Goal: Information Seeking & Learning: Learn about a topic

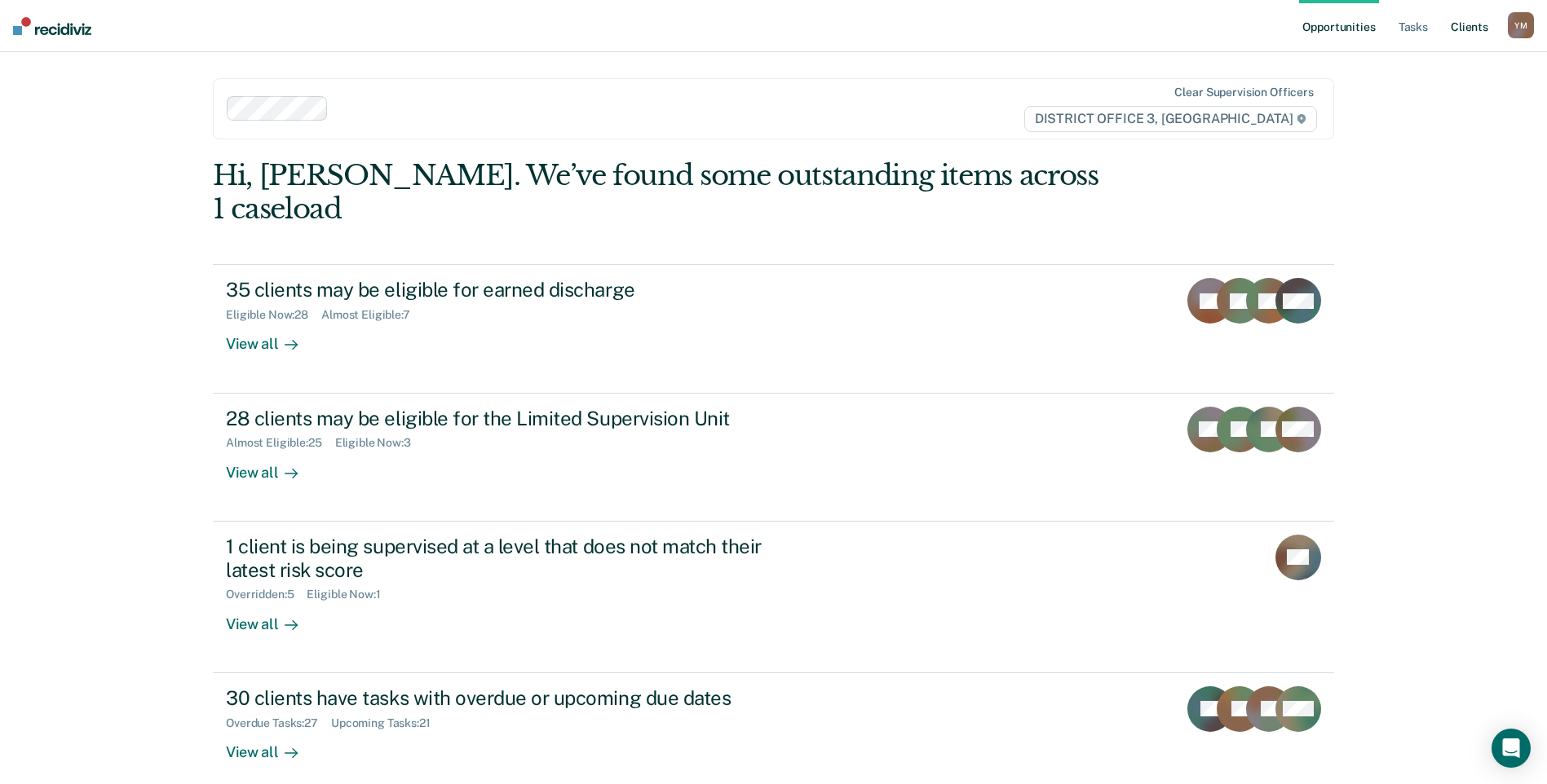
click at [1454, 25] on link "Client s" at bounding box center [1469, 26] width 44 height 52
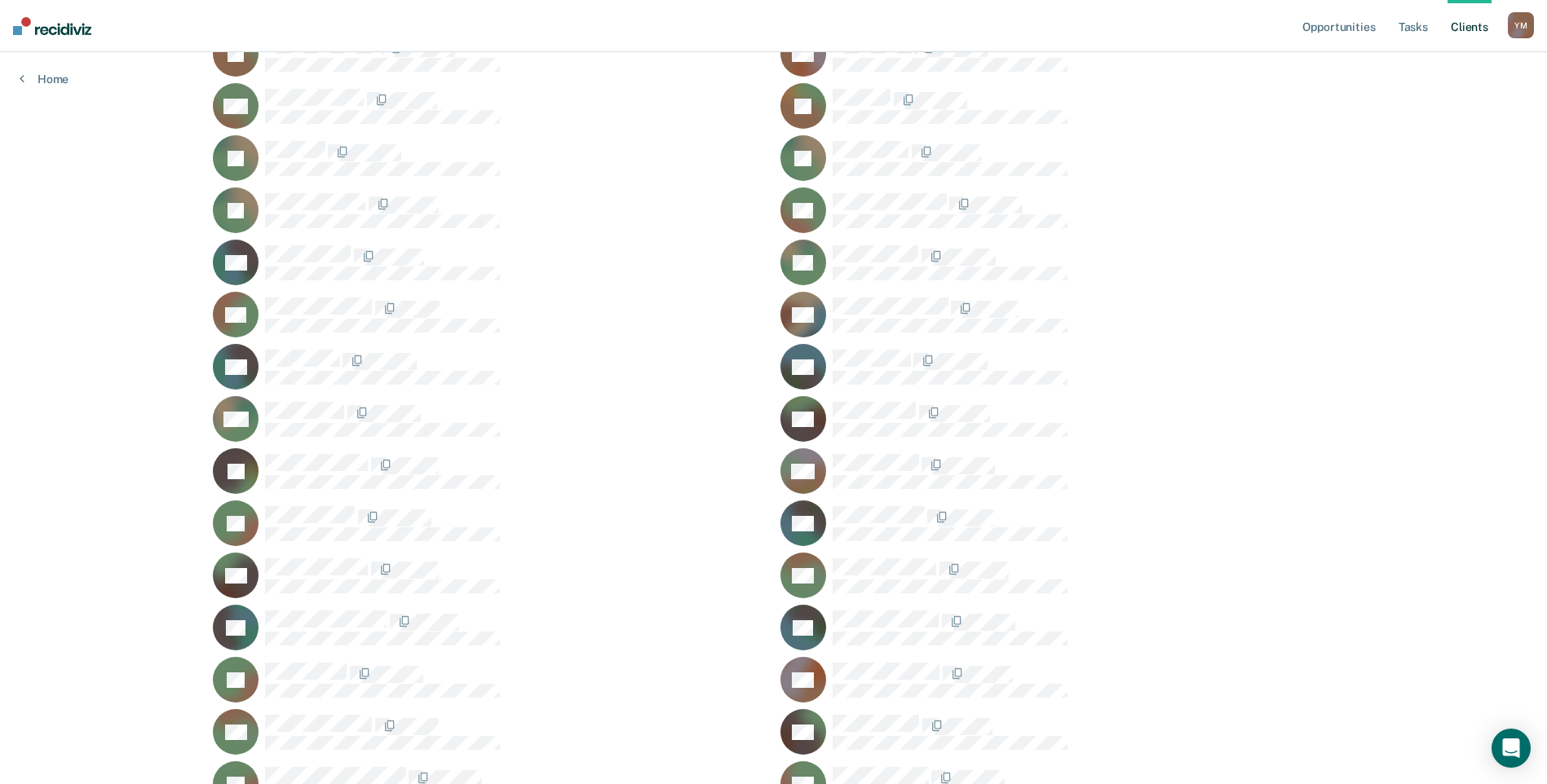
scroll to position [469, 0]
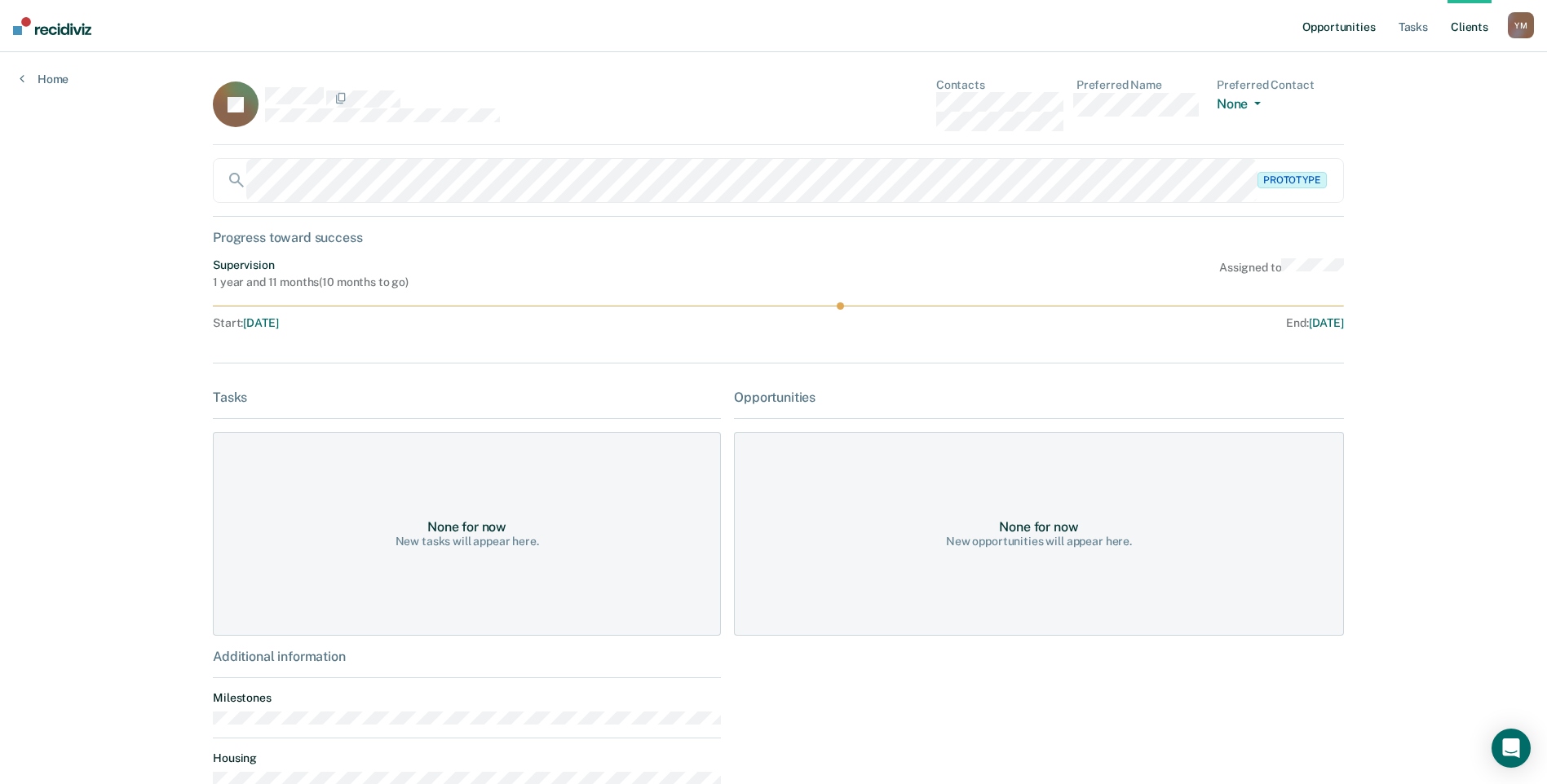
click at [1350, 27] on link "Opportunities" at bounding box center [1338, 26] width 79 height 52
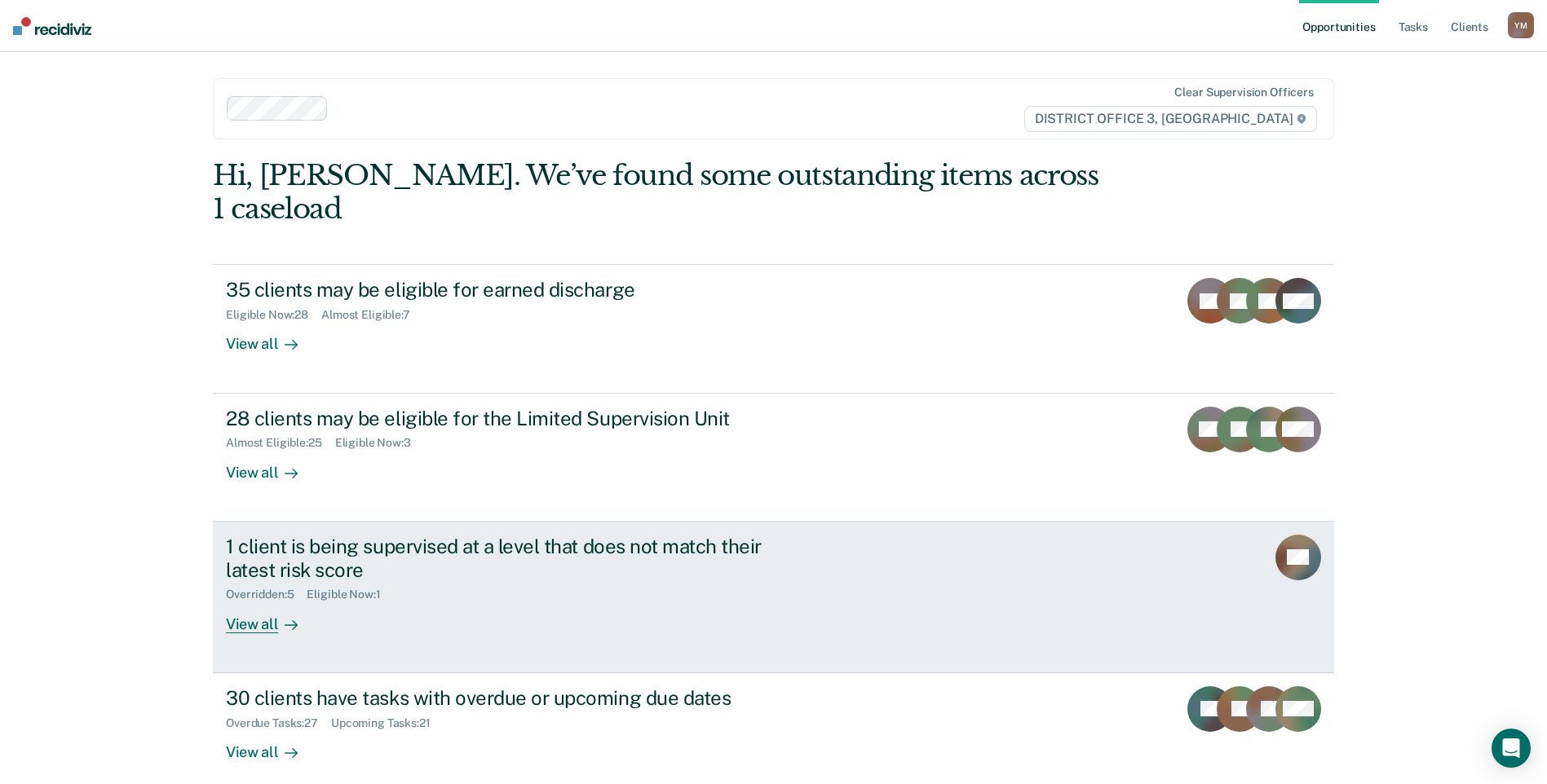
click at [614, 577] on div "1 client is being supervised at a level that does not match their latest risk s…" at bounding box center [532, 584] width 612 height 99
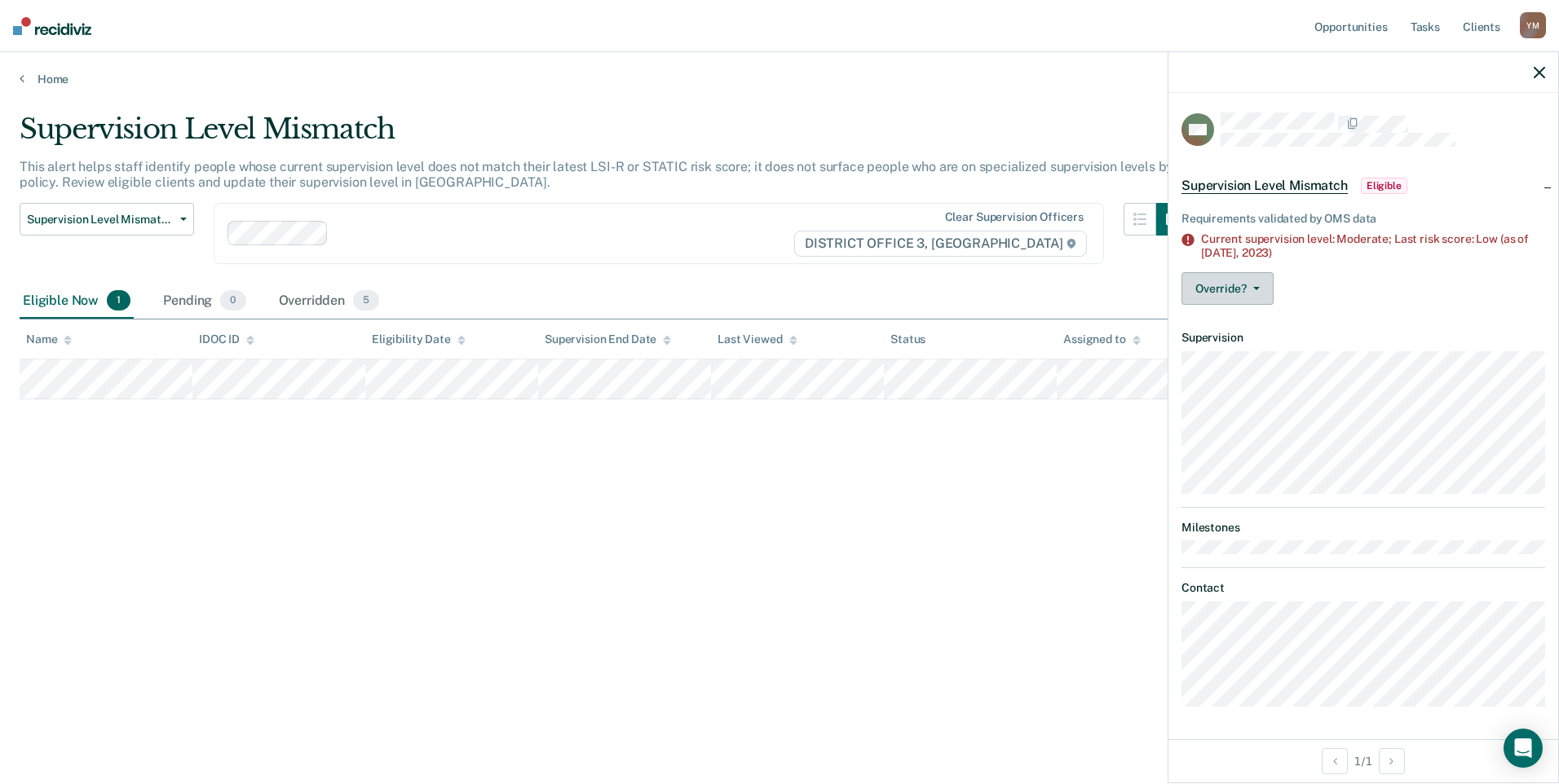
click at [1255, 288] on icon "button" at bounding box center [1257, 289] width 7 height 3
click at [1328, 270] on div "Requirements validated by OMS data Current supervision level: Moderate; Last ri…" at bounding box center [1363, 255] width 390 height 125
click at [1539, 71] on icon "button" at bounding box center [1539, 72] width 11 height 11
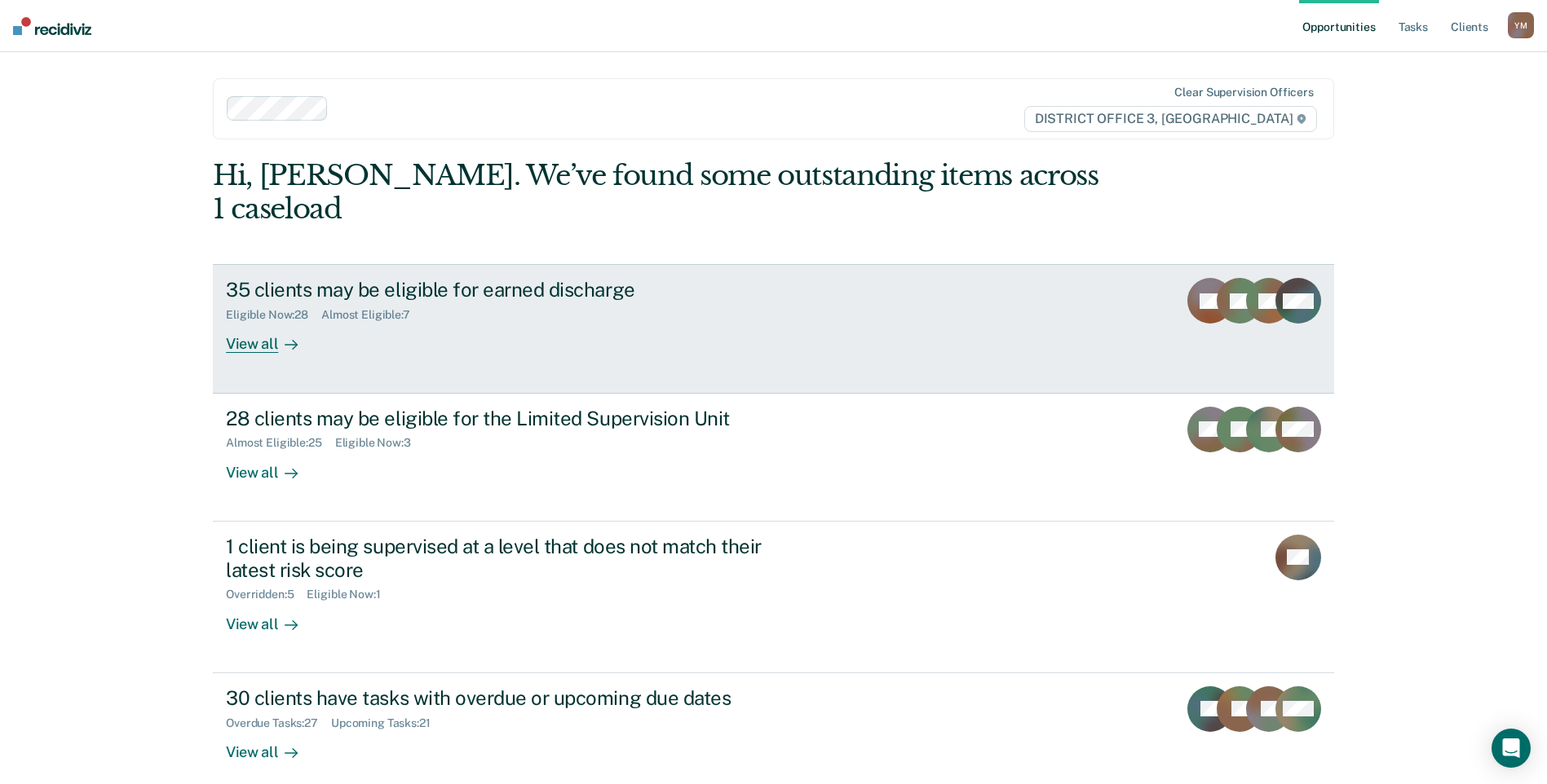
click at [533, 301] on div "Eligible Now : 28 Almost Eligible : 7" at bounding box center [512, 312] width 572 height 21
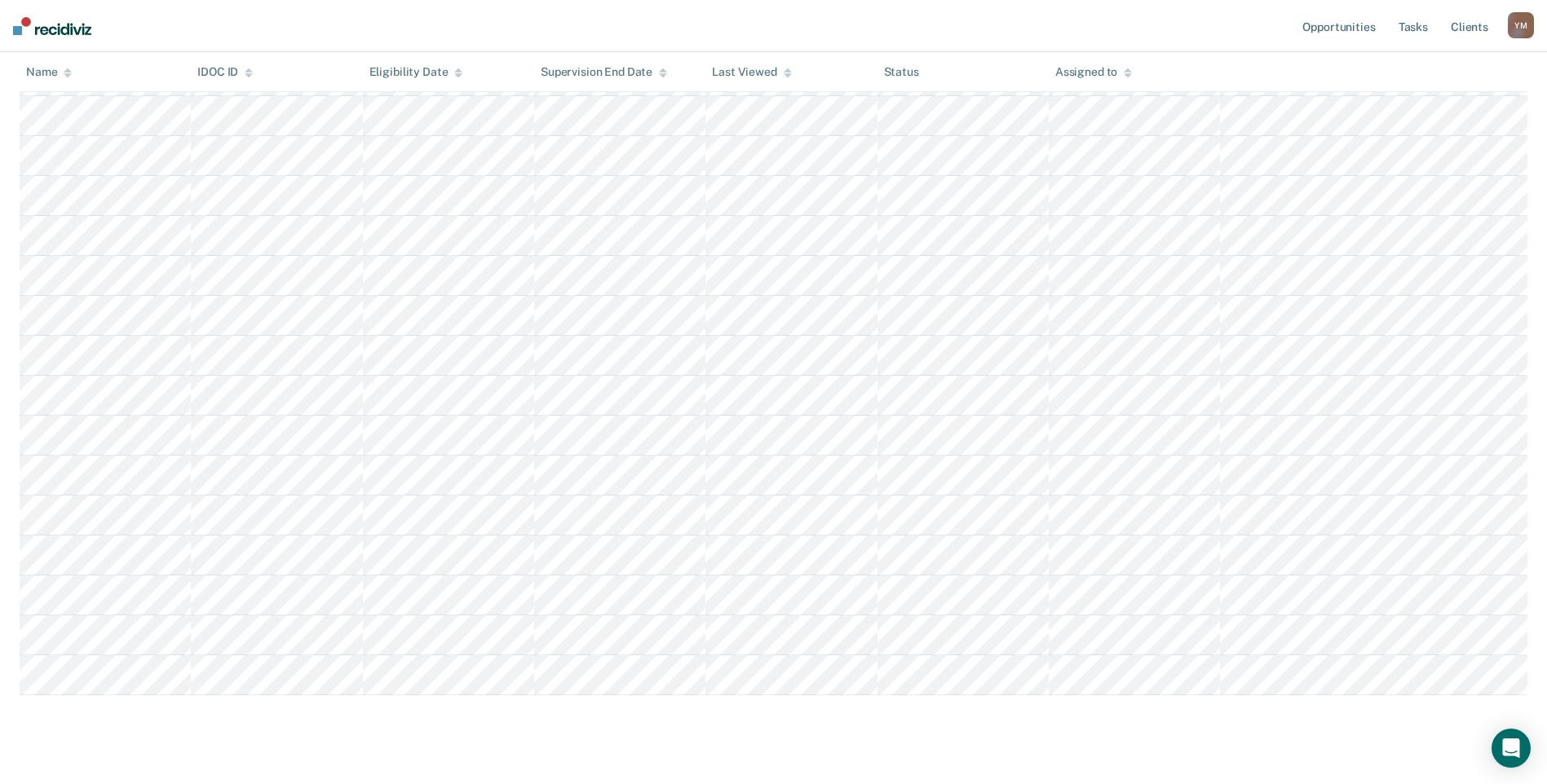
scroll to position [811, 0]
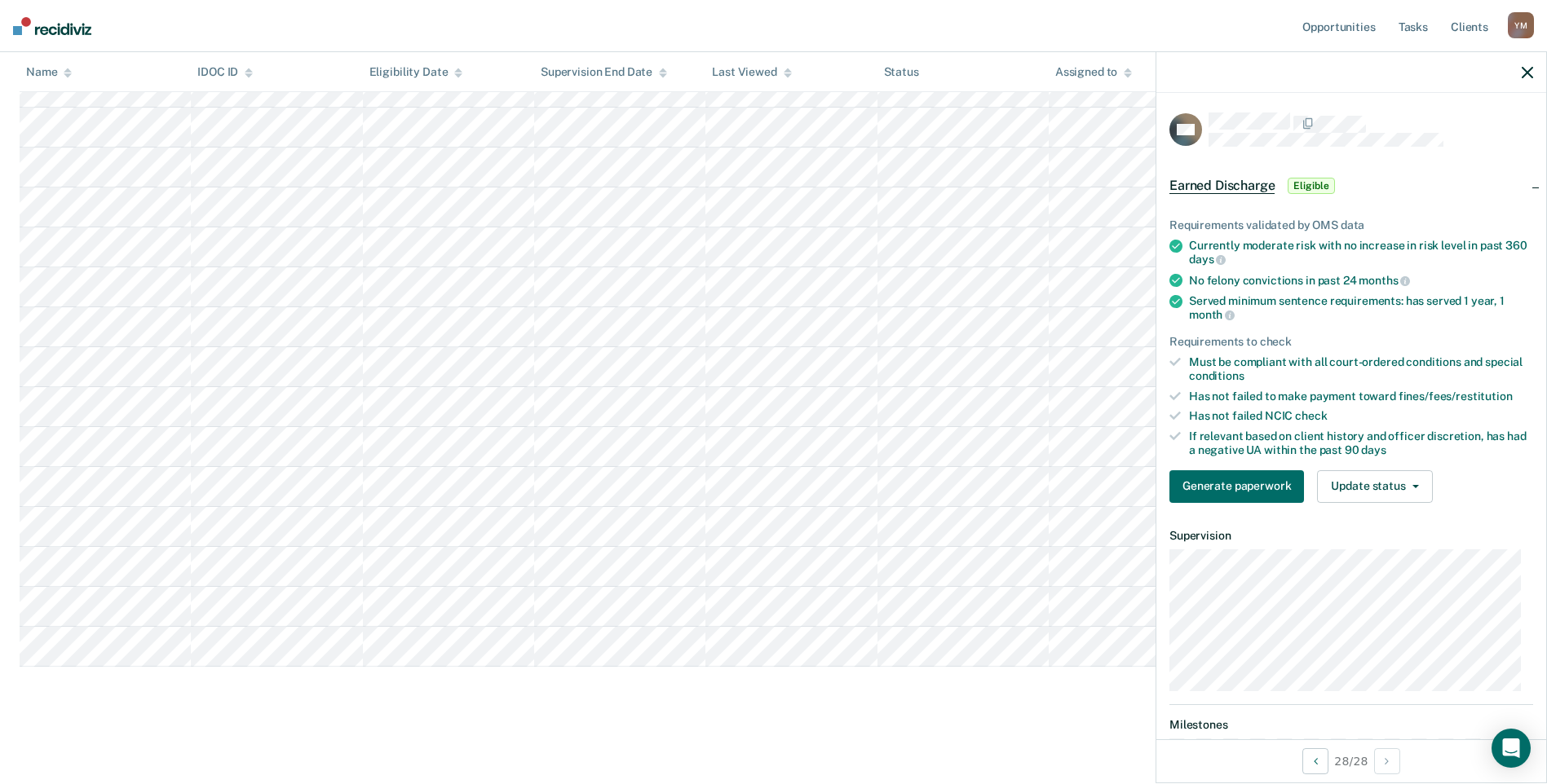
click at [736, 704] on div "Earned Discharge This alert helps staff identify people who may be eligible for…" at bounding box center [773, 7] width 1507 height 1413
click at [1526, 71] on icon "button" at bounding box center [1526, 72] width 11 height 11
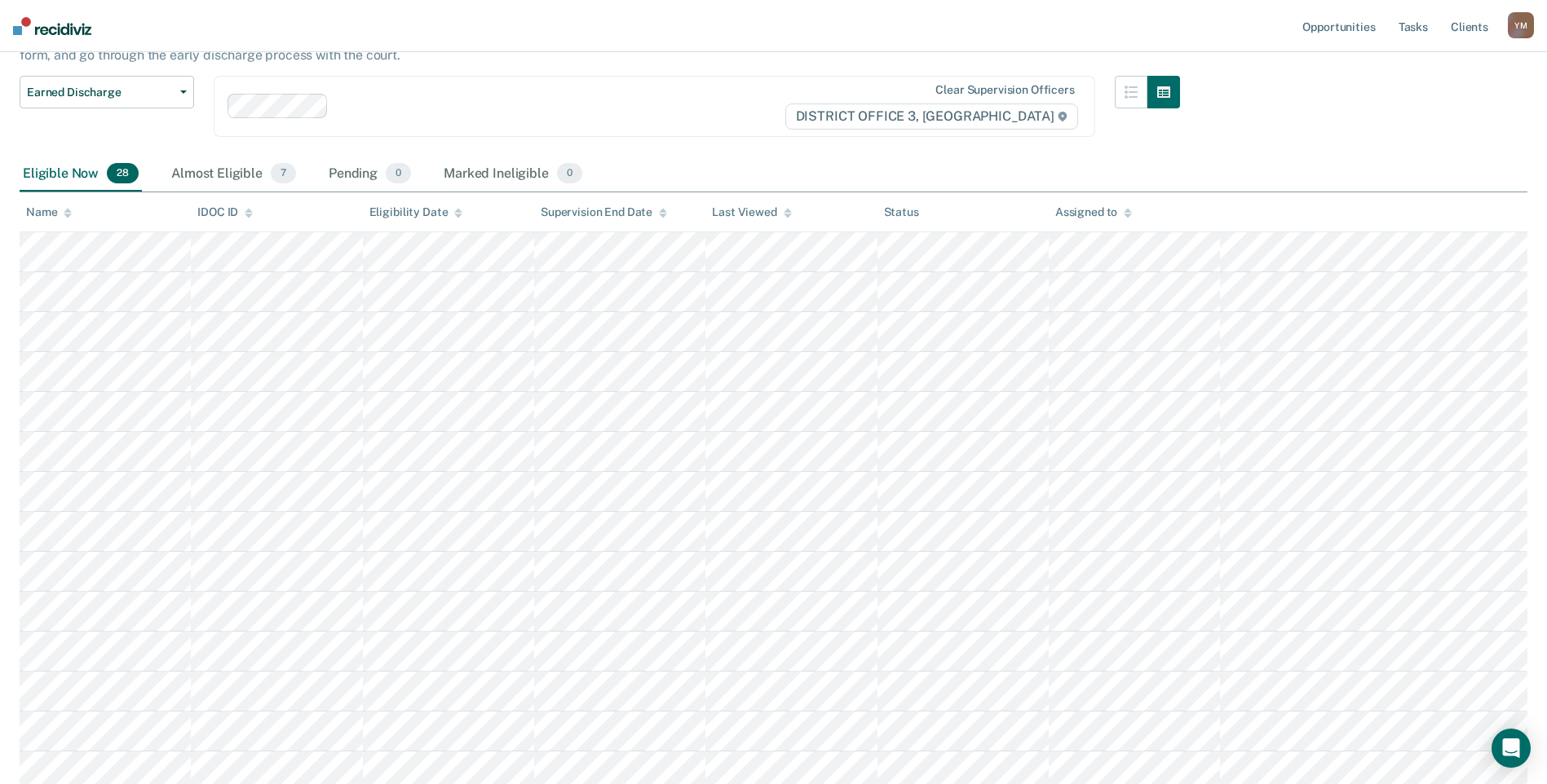
scroll to position [77, 0]
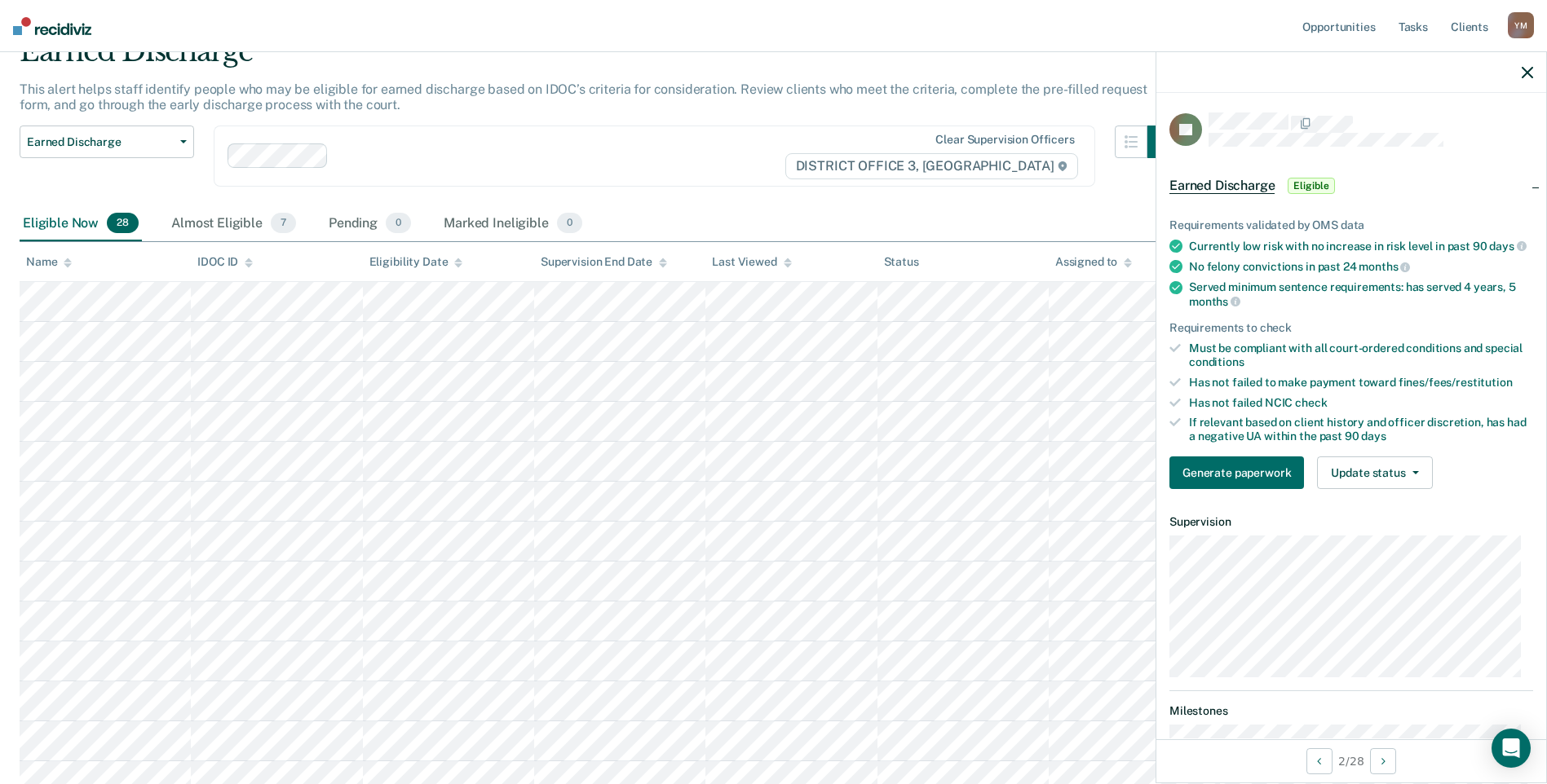
click at [1525, 71] on icon "button" at bounding box center [1526, 72] width 11 height 11
